Goal: Answer question/provide support

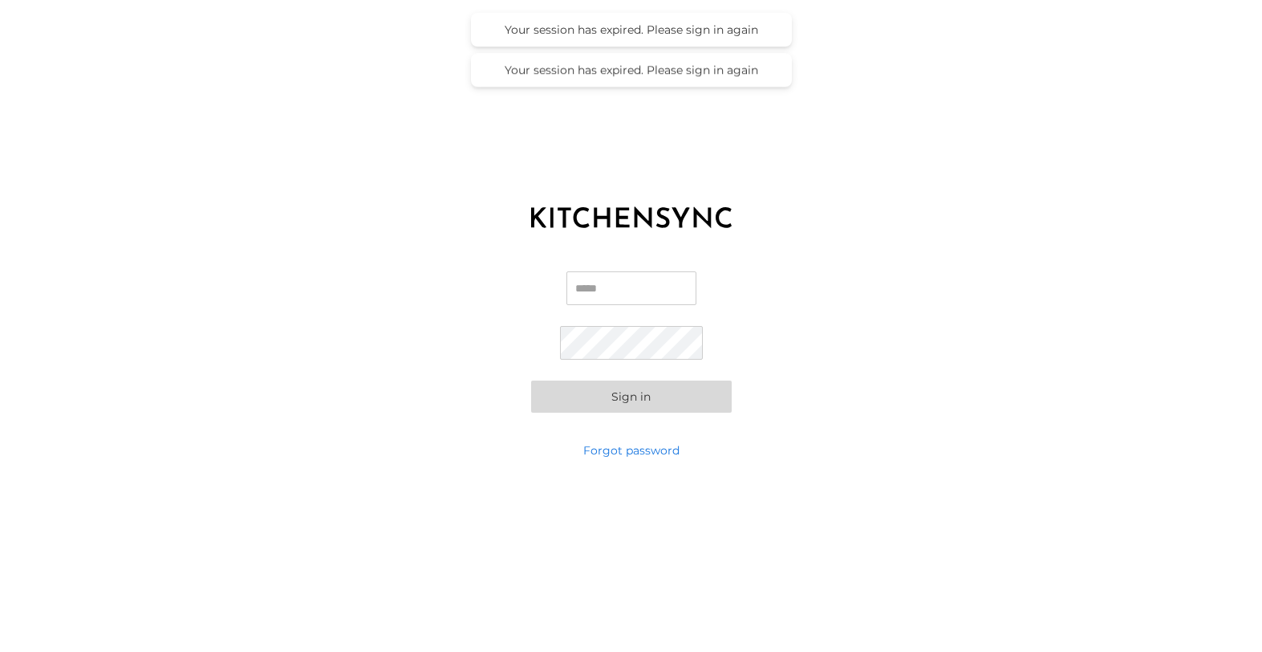
click at [611, 285] on input "Email" at bounding box center [631, 288] width 130 height 34
type input "**********"
click at [625, 400] on button "Sign in" at bounding box center [631, 396] width 201 height 32
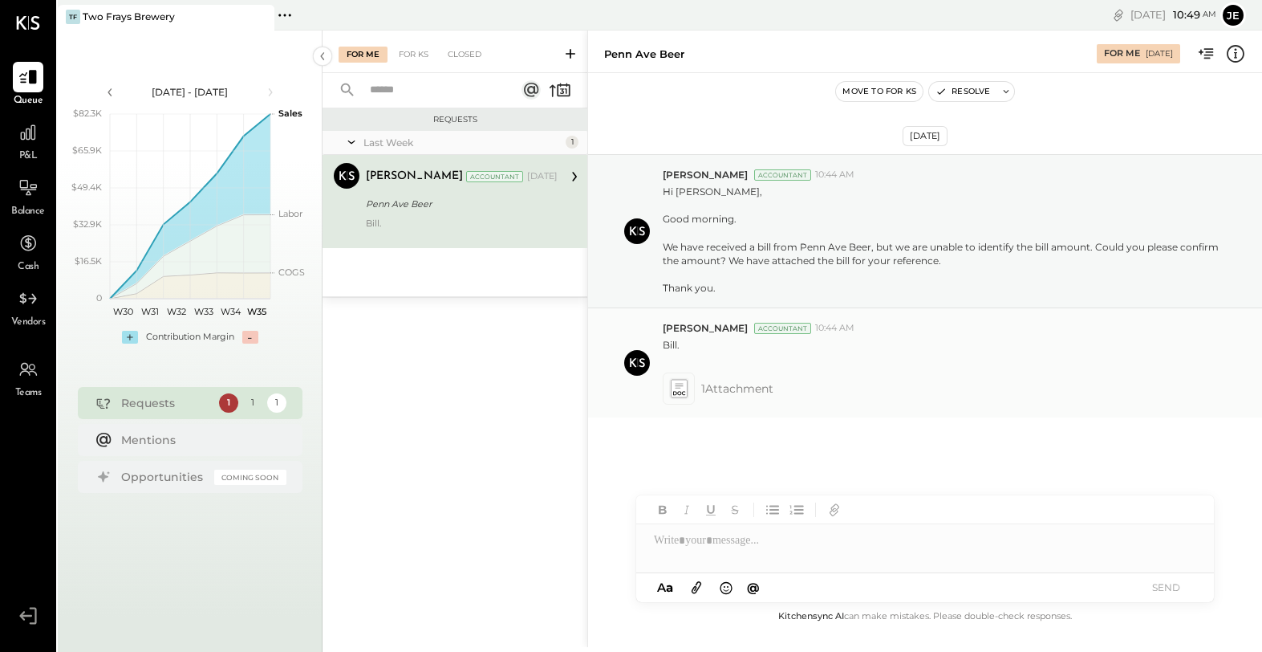
click at [678, 388] on icon at bounding box center [678, 388] width 17 height 18
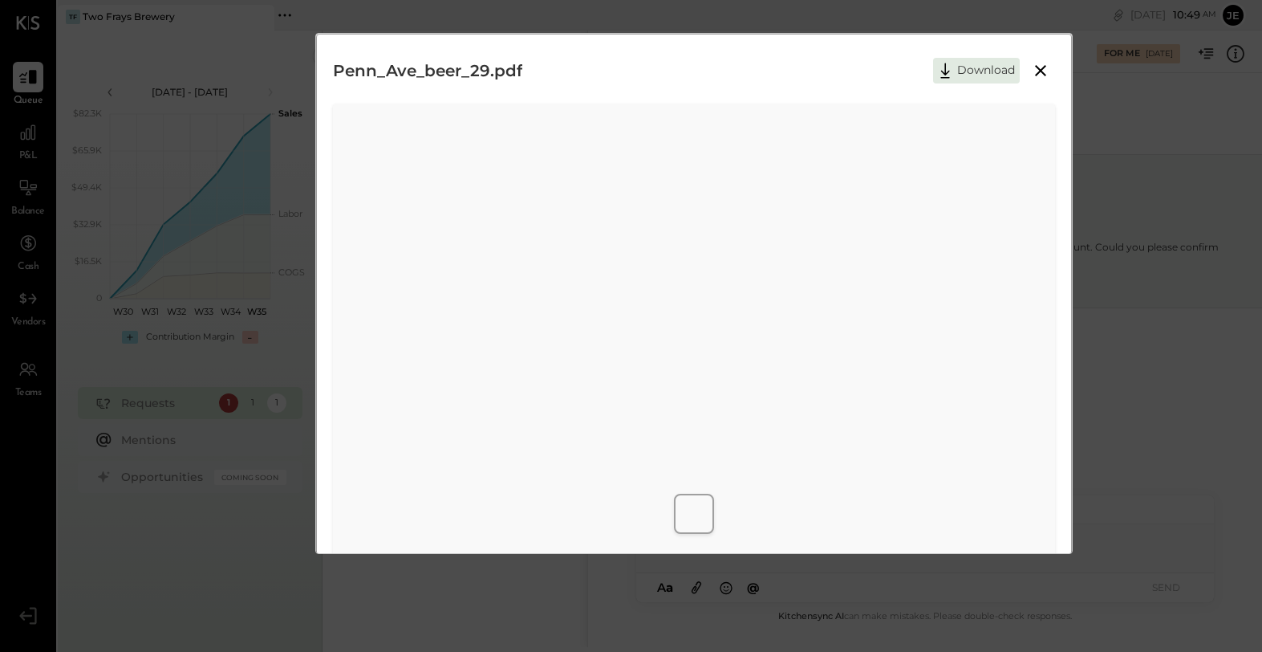
click at [1034, 72] on icon at bounding box center [1040, 70] width 19 height 19
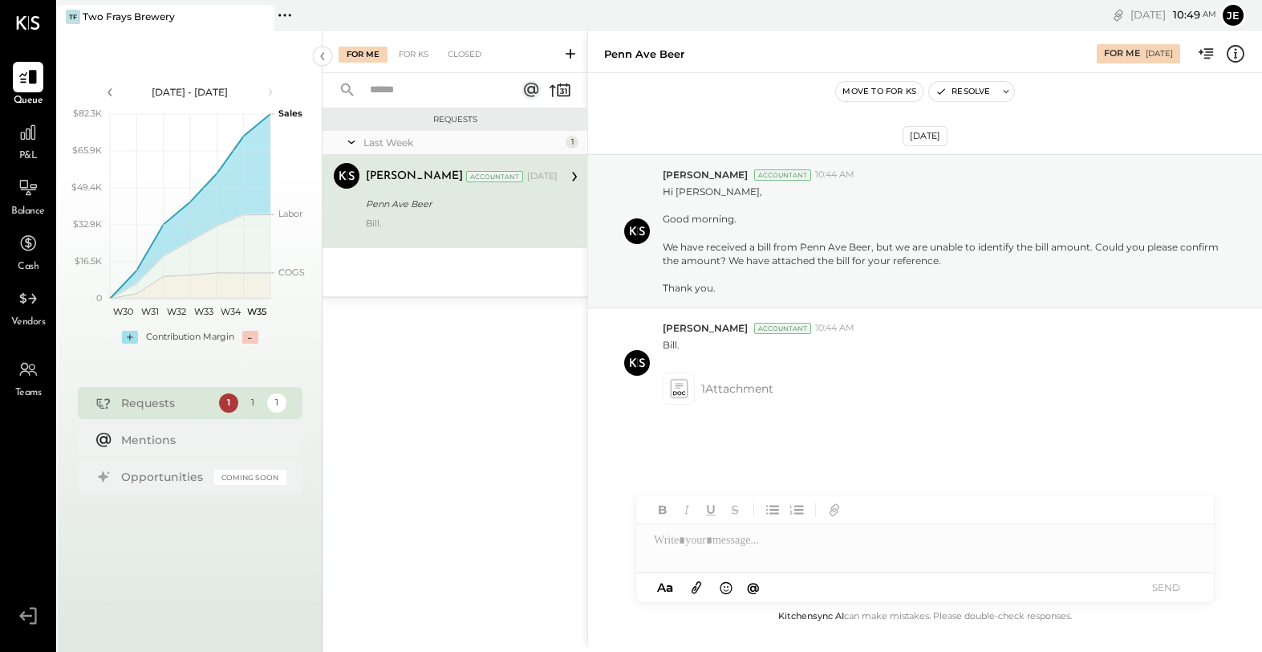
click at [536, 349] on div "Requests Last Week 1 [PERSON_NAME] Accountant [PERSON_NAME] Accountant [DATE][S…" at bounding box center [455, 359] width 265 height 503
click at [685, 384] on icon at bounding box center [678, 388] width 17 height 18
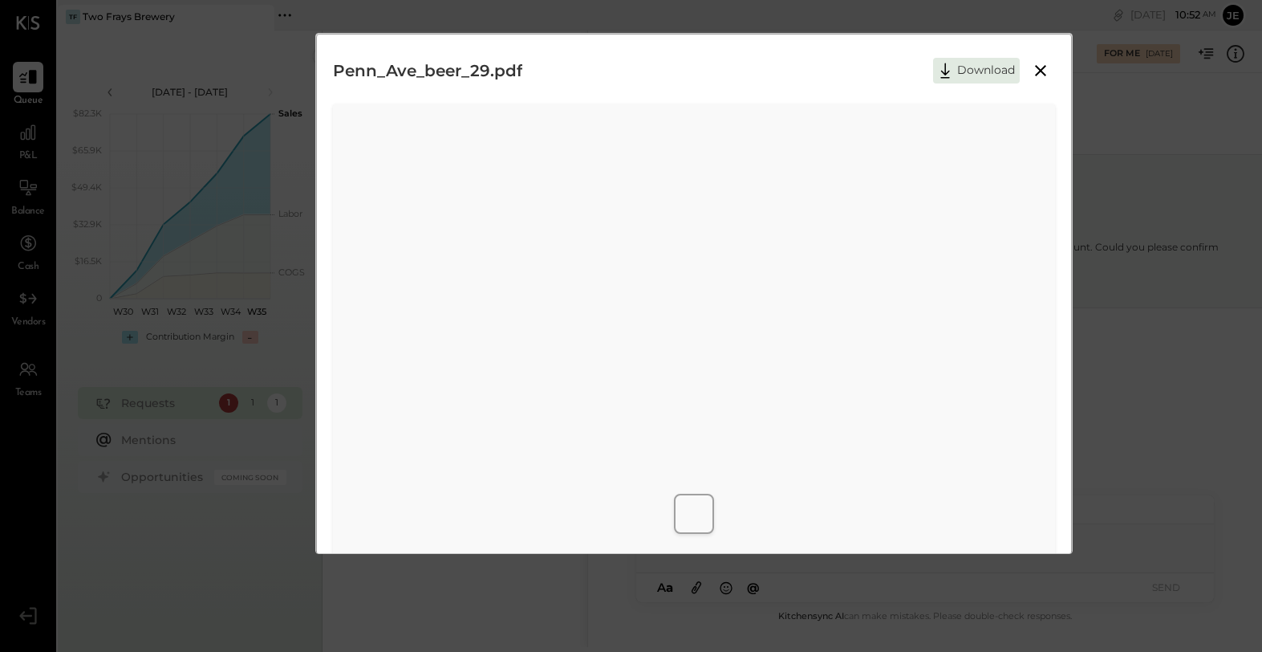
click at [1037, 72] on icon at bounding box center [1040, 70] width 19 height 19
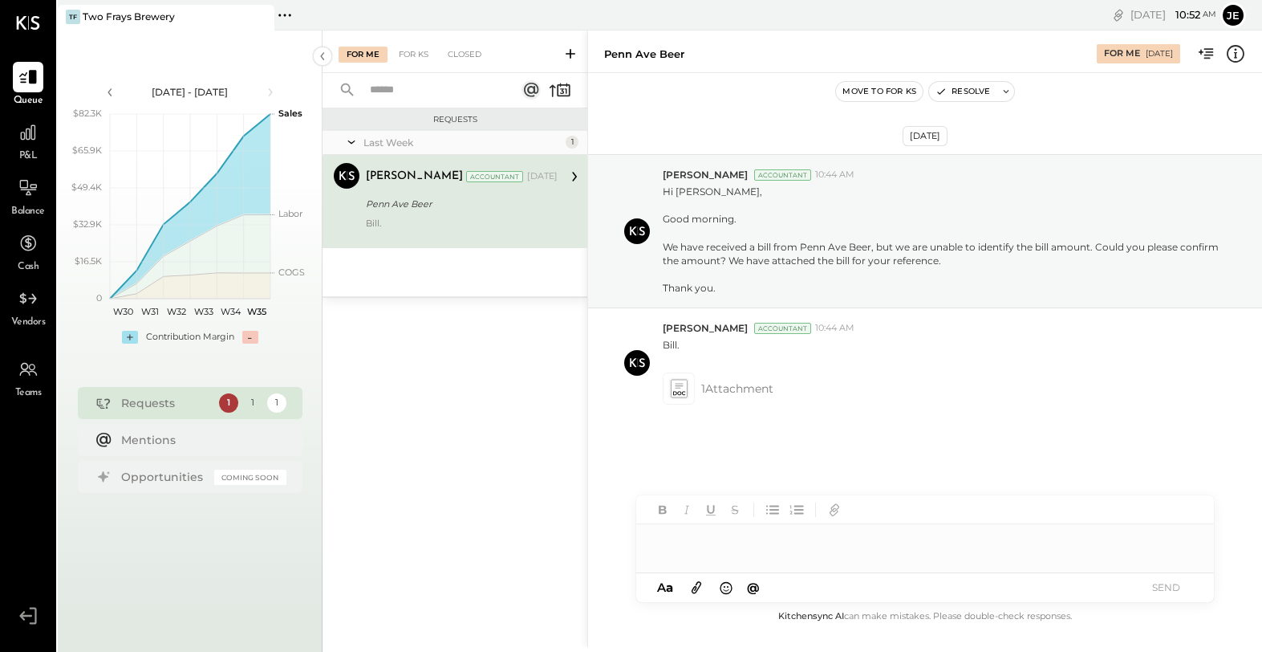
click at [739, 548] on div at bounding box center [925, 540] width 578 height 32
click at [1162, 591] on button "SEND" at bounding box center [1166, 587] width 64 height 22
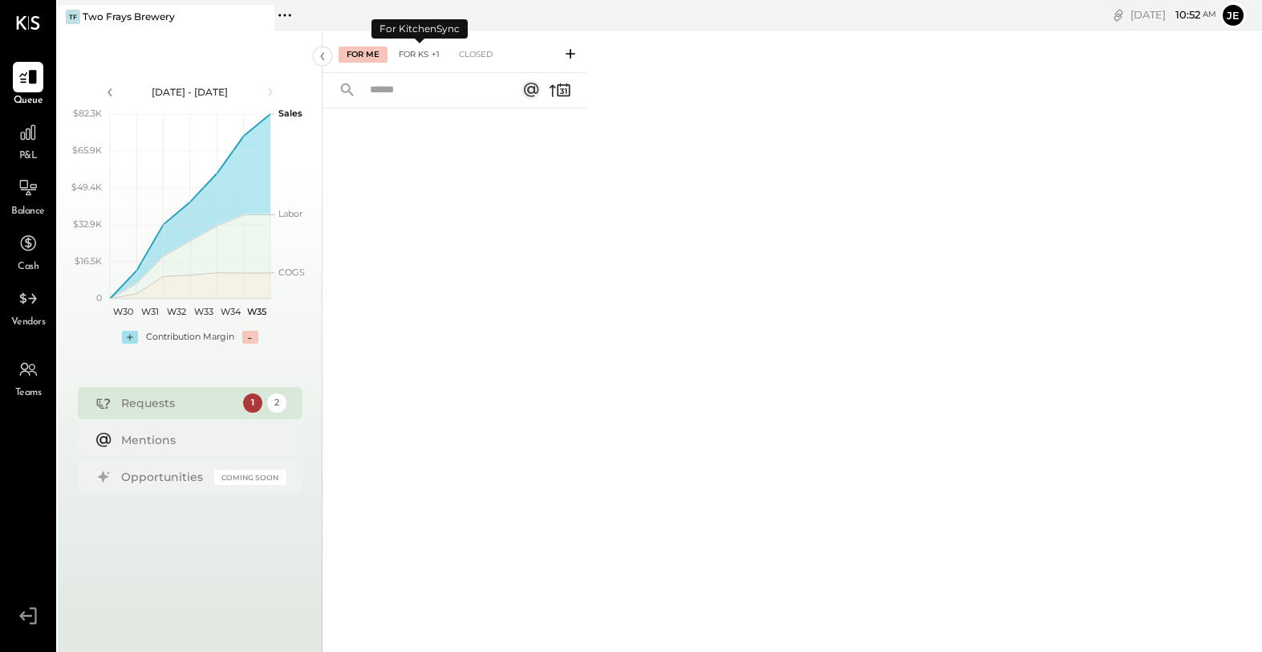
click at [428, 55] on div "For KS +1" at bounding box center [419, 55] width 57 height 16
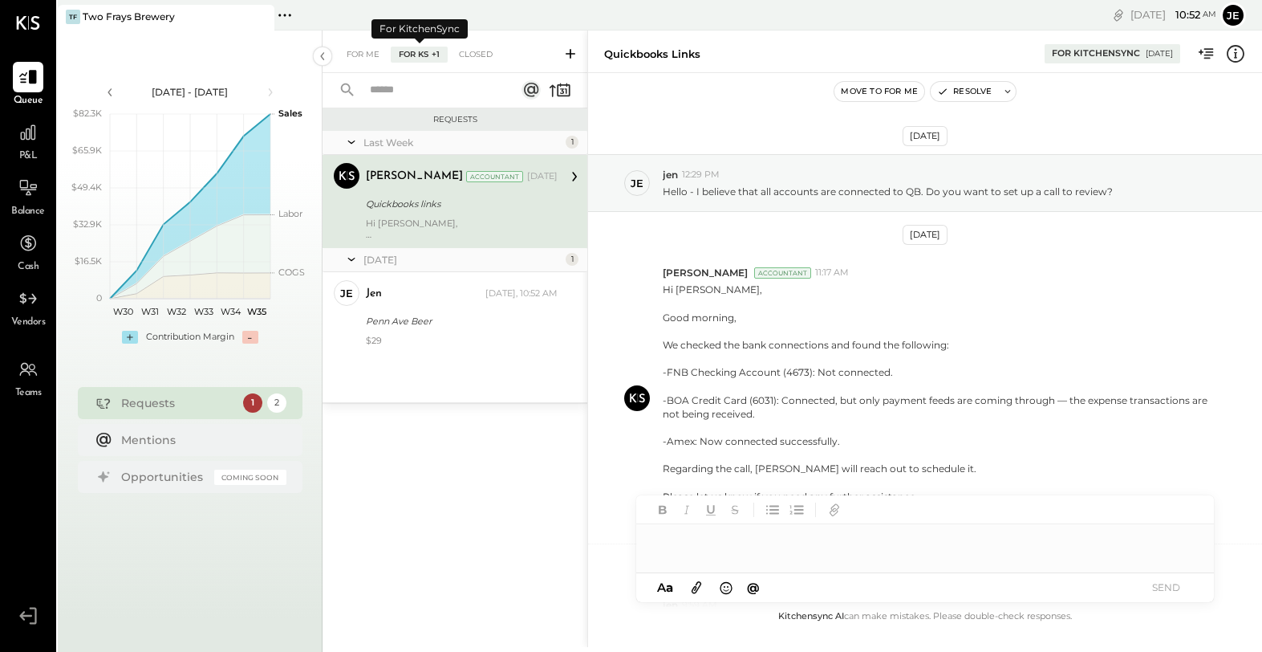
scroll to position [363, 0]
